Goal: Task Accomplishment & Management: Manage account settings

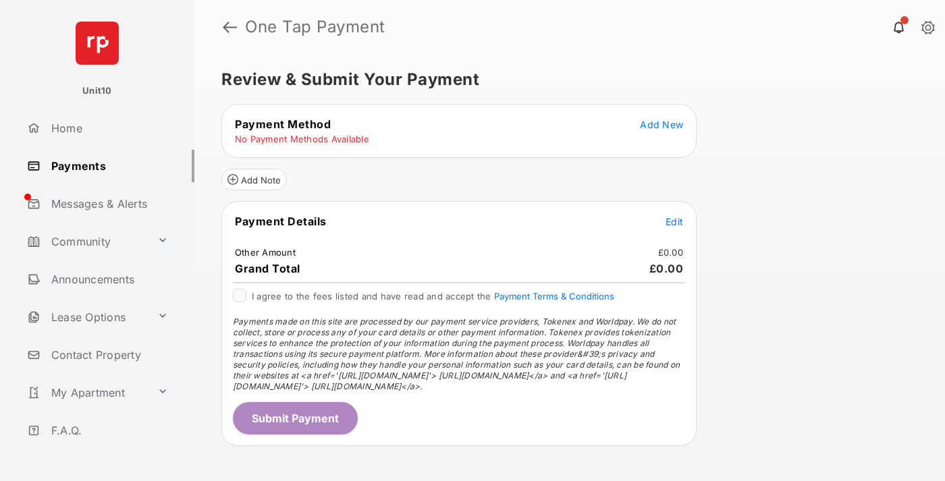
click at [662, 124] on span "Add New" at bounding box center [661, 124] width 43 height 11
